Goal: Check status: Check status

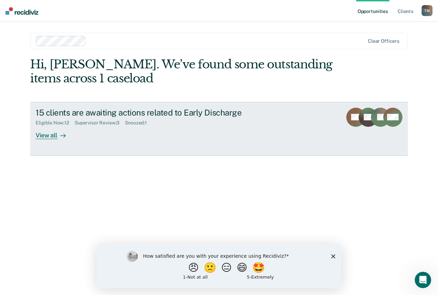
click at [155, 118] on div "Eligible Now : 12 Supervisor Review : 3 Snoozed : 1" at bounding box center [156, 121] width 240 height 9
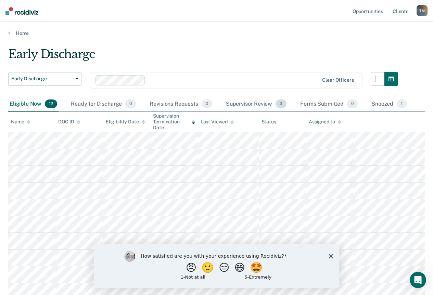
click at [257, 104] on div "Supervisor Review 3" at bounding box center [256, 104] width 64 height 15
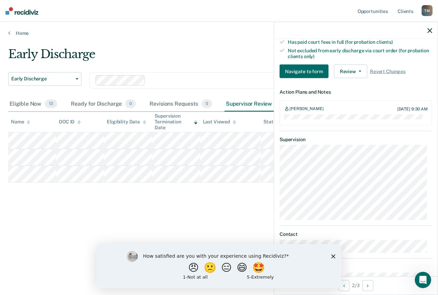
scroll to position [226, 0]
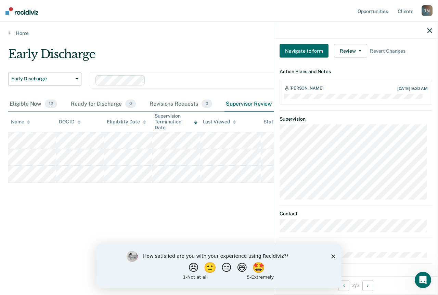
click at [331, 259] on div "How satisfied are you with your experience using Recidiviz? 😠 🙁 😑 😄 🤩 1 - Not a…" at bounding box center [218, 266] width 245 height 44
click at [334, 256] on icon "Close survey" at bounding box center [333, 256] width 4 height 4
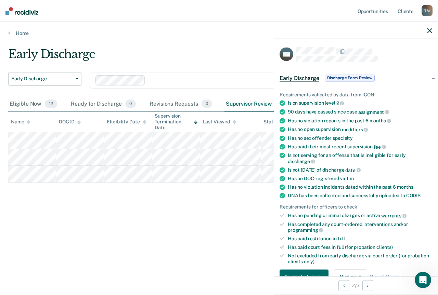
scroll to position [34, 0]
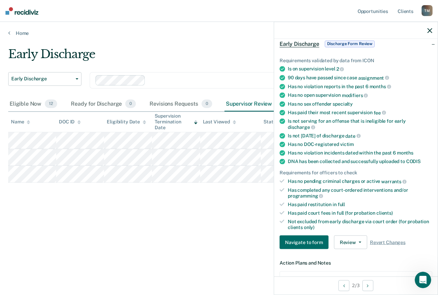
click at [432, 25] on div at bounding box center [356, 30] width 164 height 17
click at [429, 32] on icon "button" at bounding box center [429, 30] width 5 height 5
